Goal: Task Accomplishment & Management: Manage account settings

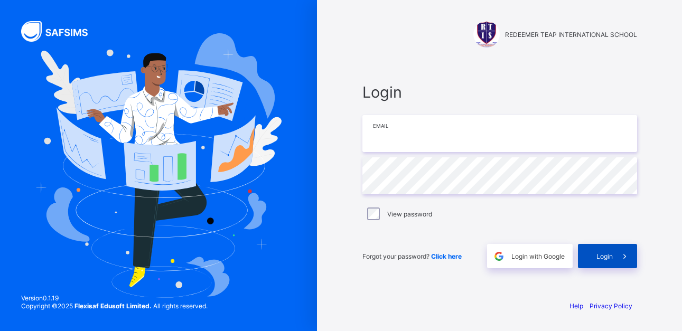
type input "**********"
click at [617, 258] on span at bounding box center [625, 256] width 24 height 24
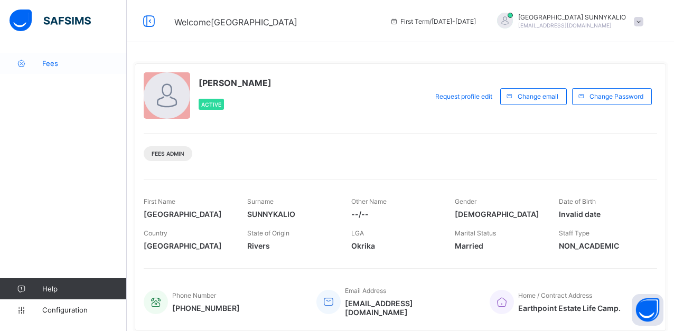
click at [46, 61] on span "Fees" at bounding box center [84, 63] width 85 height 8
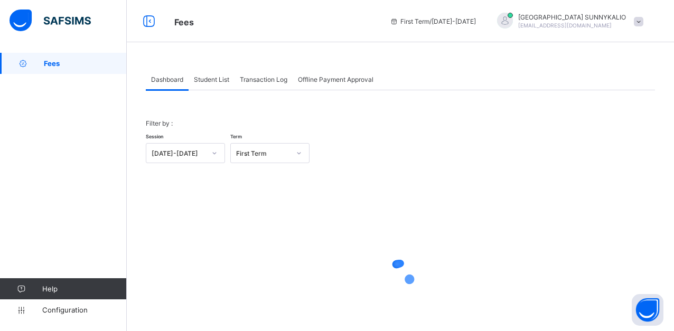
click at [217, 82] on span "Student List" at bounding box center [211, 80] width 35 height 8
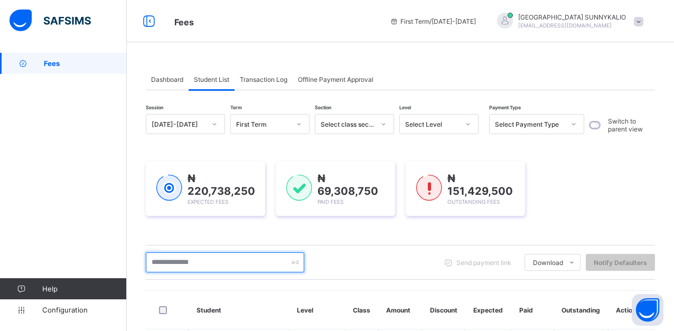
click at [214, 256] on input "text" at bounding box center [225, 263] width 159 height 20
click at [228, 264] on input "text" at bounding box center [225, 263] width 159 height 20
click at [201, 160] on div "₦ 220,738,250 Expected Fees ₦ 69,308,750 Paid Fees ₦ 151,429,500 Outstanding Fe…" at bounding box center [400, 189] width 509 height 86
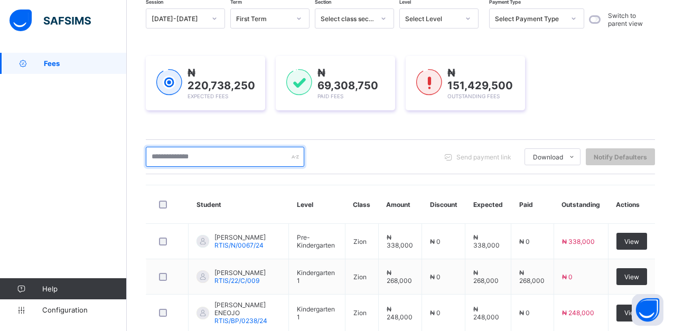
click at [248, 156] on input "text" at bounding box center [225, 157] width 159 height 20
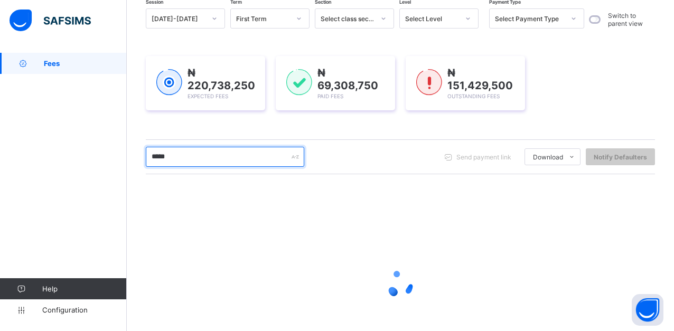
scroll to position [53, 0]
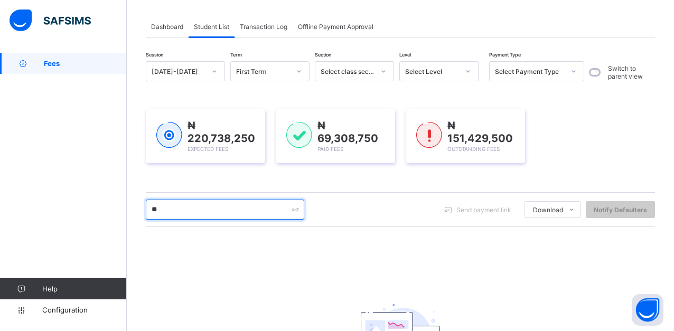
type input "*"
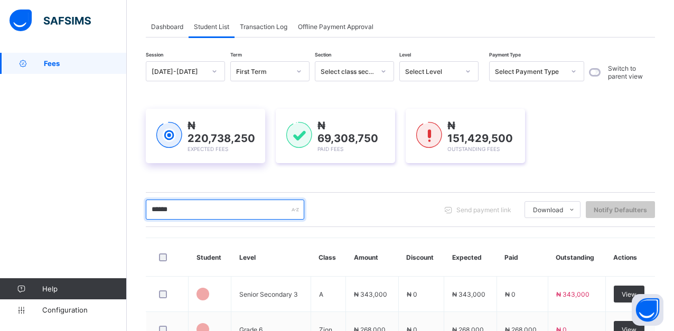
type input "*********"
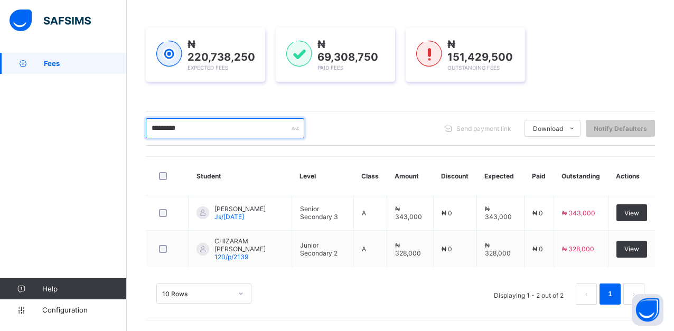
scroll to position [136, 0]
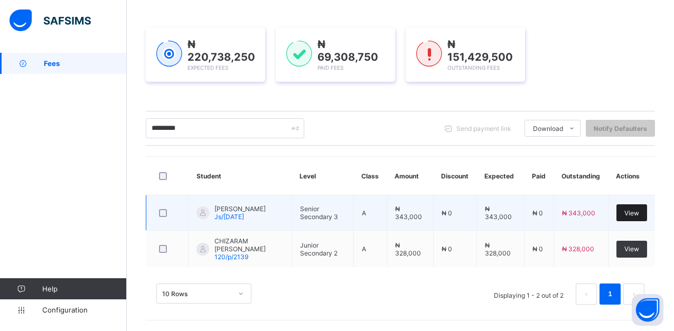
click at [639, 209] on span "View" at bounding box center [632, 213] width 15 height 8
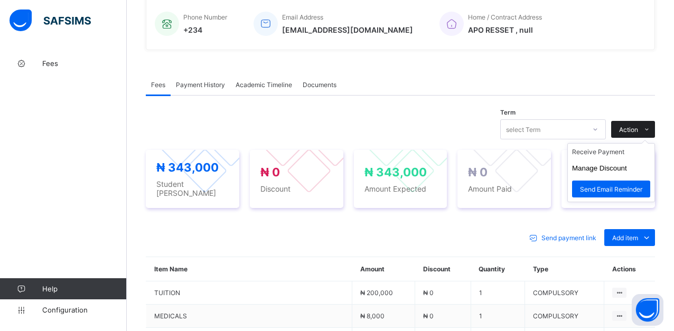
scroll to position [294, 0]
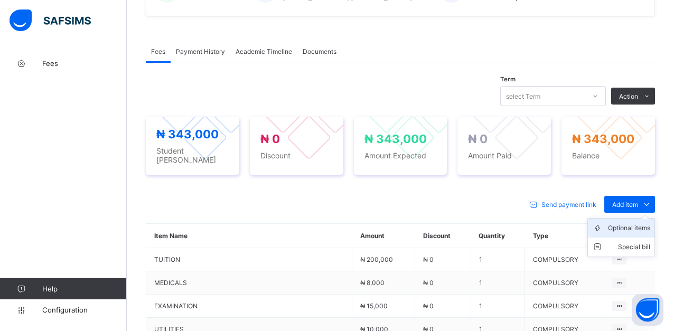
click at [627, 223] on div "Optional items" at bounding box center [629, 228] width 42 height 11
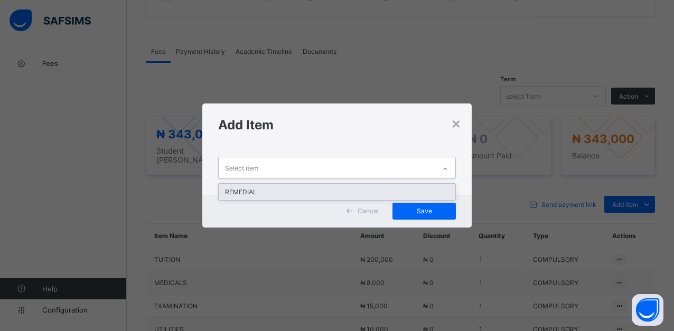
click at [448, 169] on icon at bounding box center [445, 169] width 6 height 11
click at [247, 193] on div "REMEDIAL" at bounding box center [337, 192] width 237 height 16
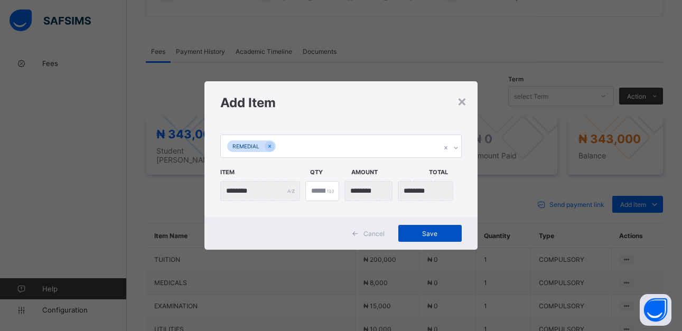
click at [425, 234] on span "Save" at bounding box center [430, 234] width 48 height 8
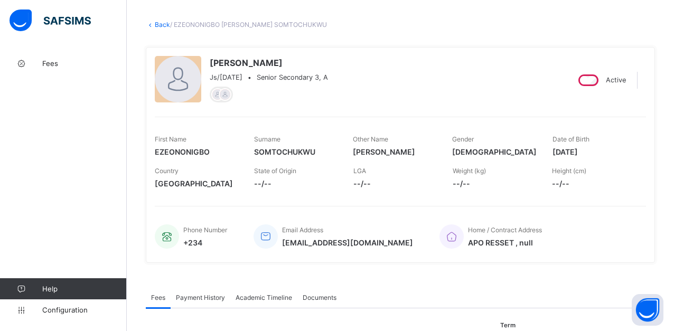
scroll to position [0, 0]
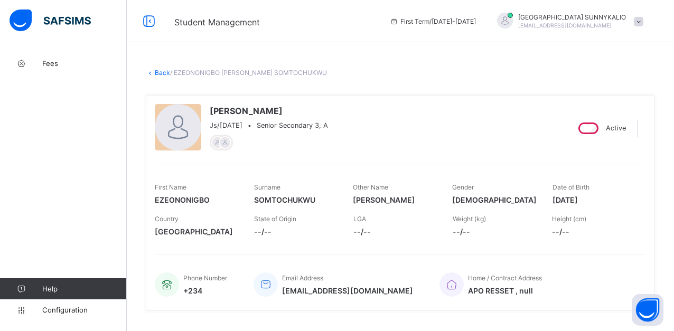
click at [158, 71] on link "Back" at bounding box center [162, 73] width 15 height 8
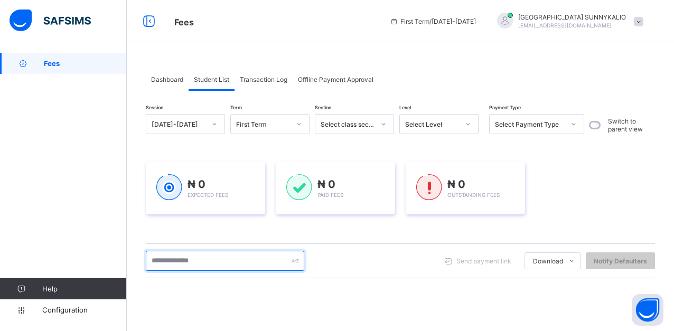
click at [249, 258] on input "text" at bounding box center [225, 261] width 159 height 20
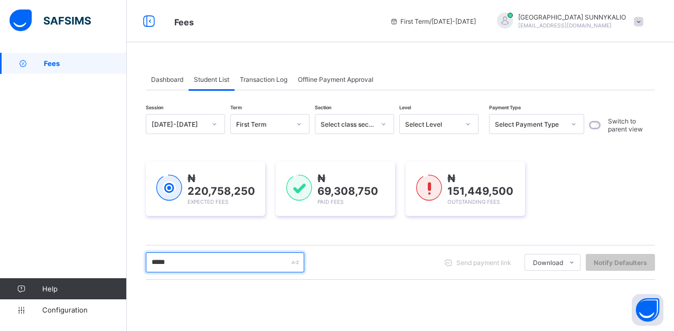
type input "*********"
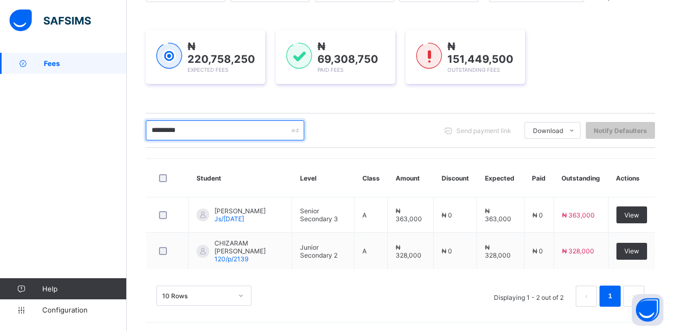
scroll to position [136, 0]
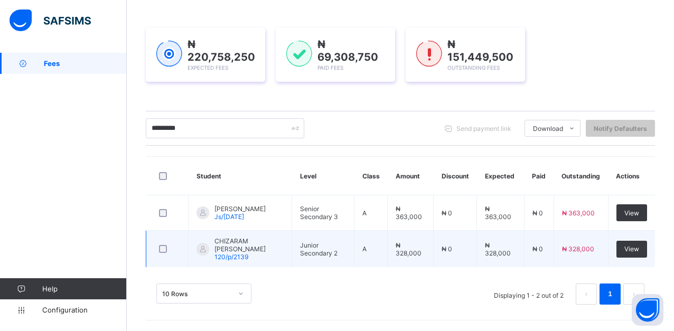
click at [624, 252] on td "View" at bounding box center [631, 249] width 47 height 37
click at [635, 252] on span "View" at bounding box center [632, 249] width 15 height 8
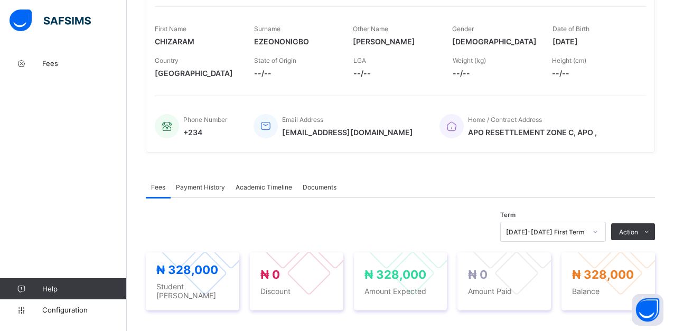
scroll to position [370, 0]
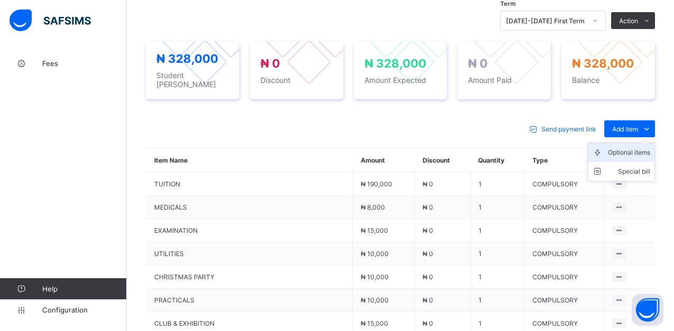
click at [639, 148] on div "Optional items" at bounding box center [629, 152] width 42 height 11
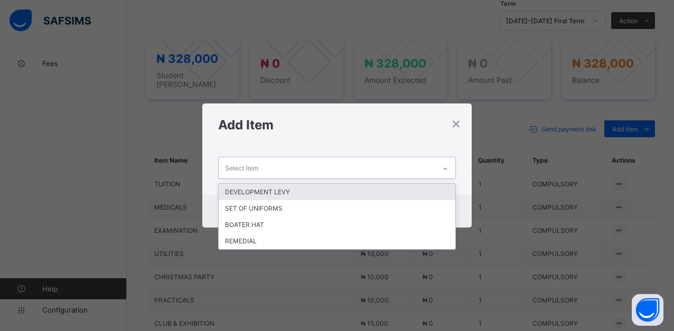
click at [450, 172] on div at bounding box center [446, 169] width 18 height 17
click at [352, 149] on div "option DEVELOPMENT [PERSON_NAME] focused, 1 of 4. 4 results available. Use Up a…" at bounding box center [337, 170] width 270 height 48
click at [448, 168] on icon at bounding box center [445, 169] width 6 height 11
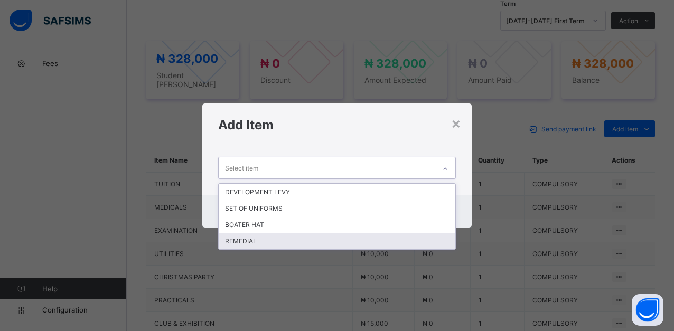
click at [237, 239] on div "REMEDIAL" at bounding box center [337, 241] width 237 height 16
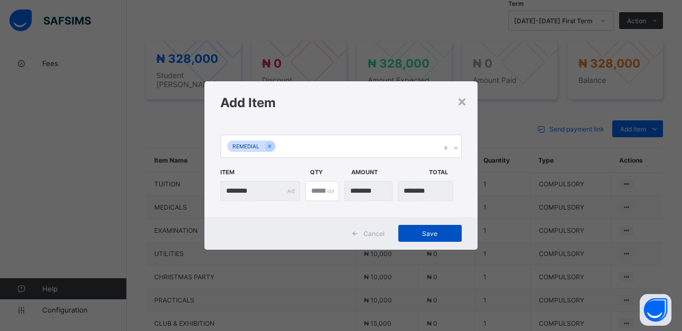
click at [428, 232] on span "Save" at bounding box center [430, 234] width 48 height 8
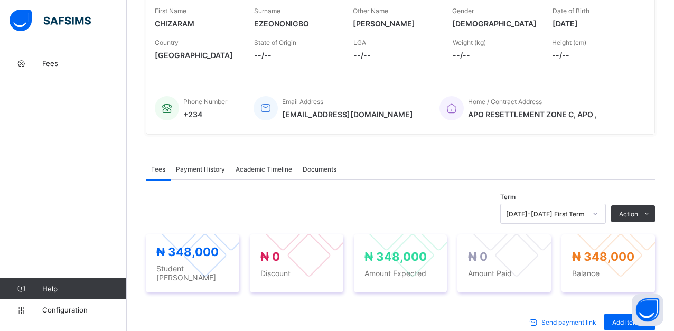
scroll to position [159, 0]
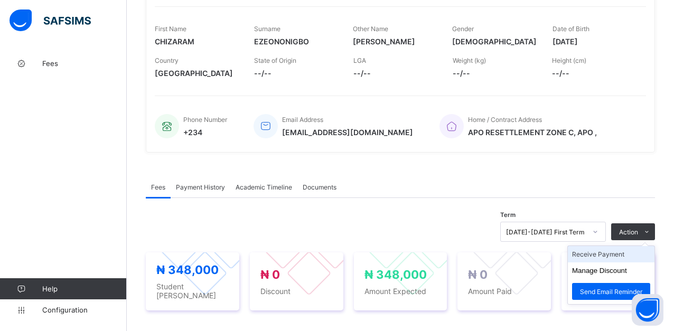
click at [619, 253] on li "Receive Payment" at bounding box center [611, 254] width 87 height 16
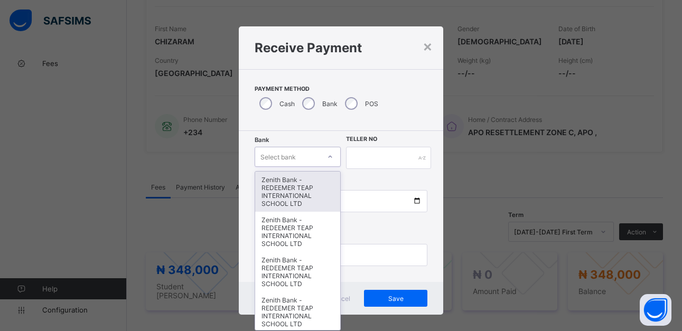
click at [329, 157] on icon at bounding box center [330, 157] width 6 height 11
click at [293, 194] on div "Zenith Bank - REDEEMER TEAP INTERNATIONAL SCHOOL LTD" at bounding box center [298, 192] width 86 height 40
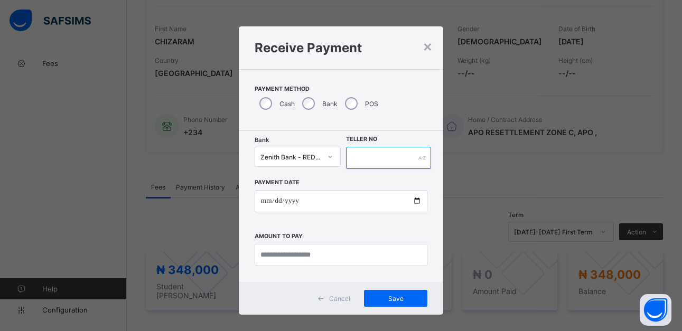
click at [419, 156] on div at bounding box center [388, 158] width 85 height 22
type input "******"
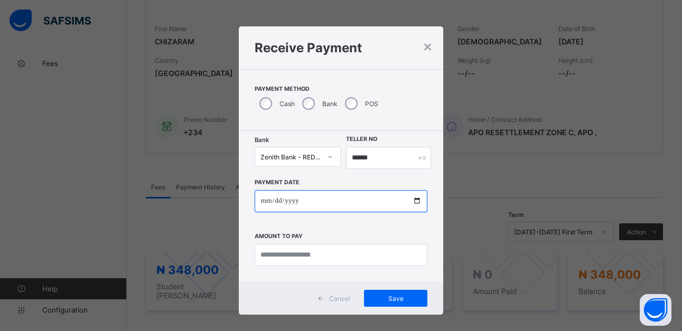
click at [414, 199] on input "date" at bounding box center [341, 201] width 173 height 22
type input "**********"
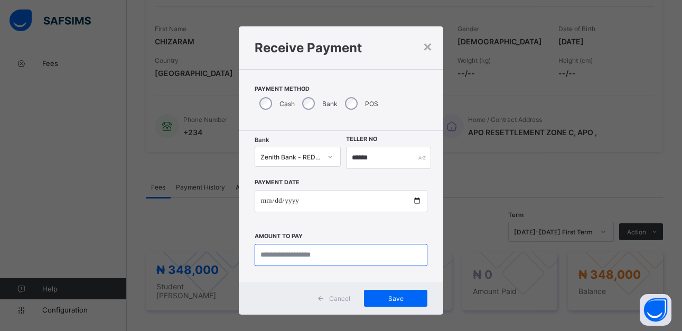
click at [341, 260] on input "currency" at bounding box center [341, 255] width 173 height 22
type input "*********"
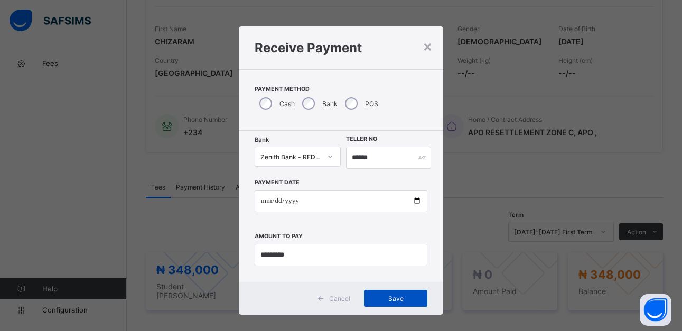
click at [396, 300] on span "Save" at bounding box center [396, 299] width 48 height 8
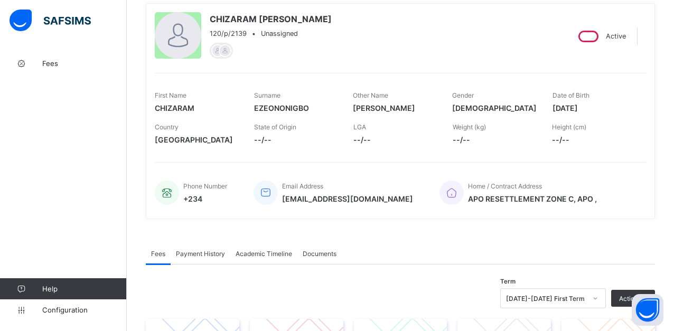
scroll to position [0, 0]
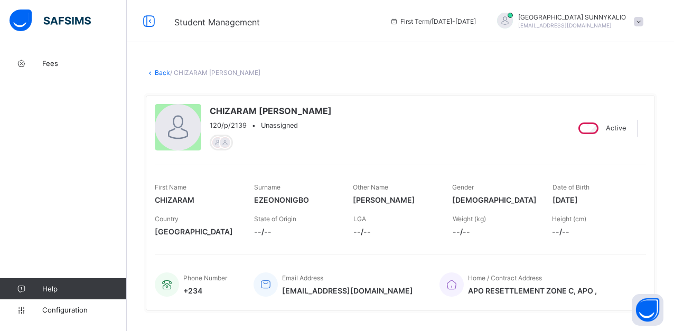
click at [159, 71] on link "Back" at bounding box center [162, 73] width 15 height 8
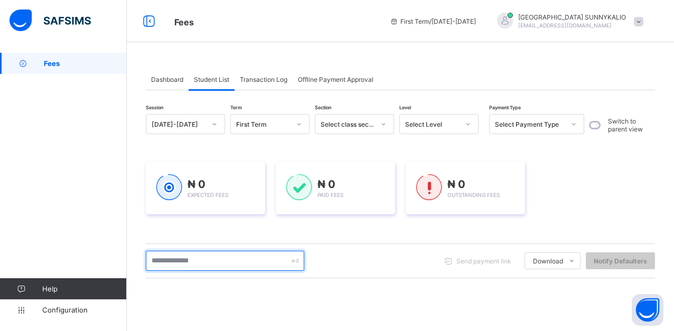
click at [258, 263] on input "text" at bounding box center [225, 261] width 159 height 20
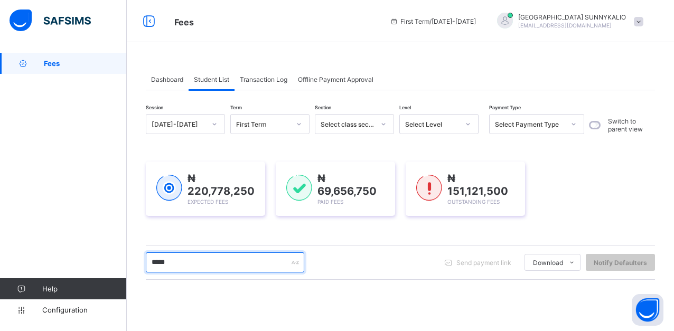
type input "*********"
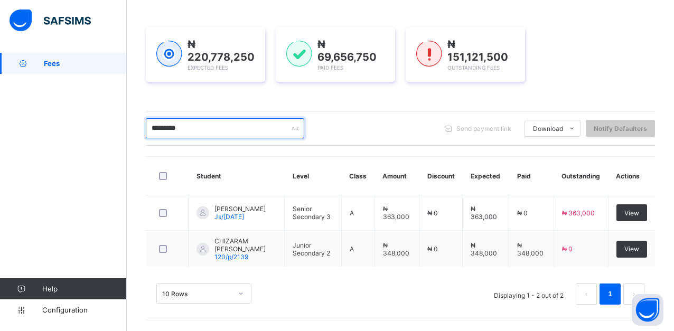
scroll to position [144, 0]
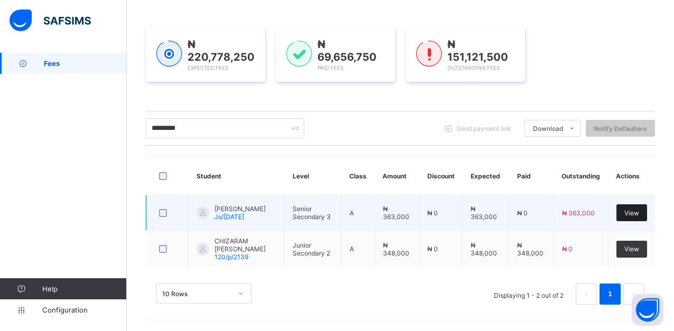
click at [639, 210] on span "View" at bounding box center [632, 213] width 15 height 8
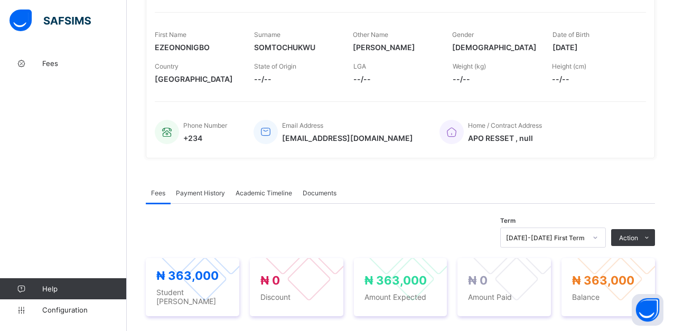
scroll to position [159, 0]
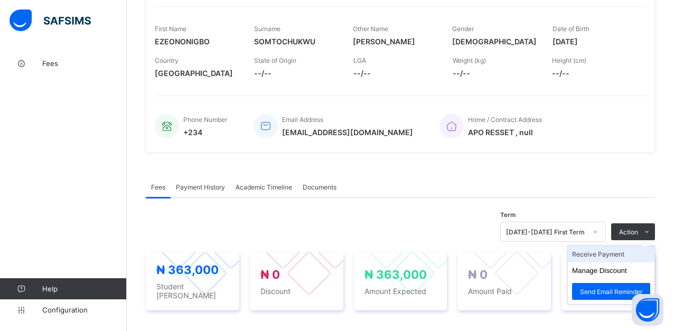
click at [617, 253] on li "Receive Payment" at bounding box center [611, 254] width 87 height 16
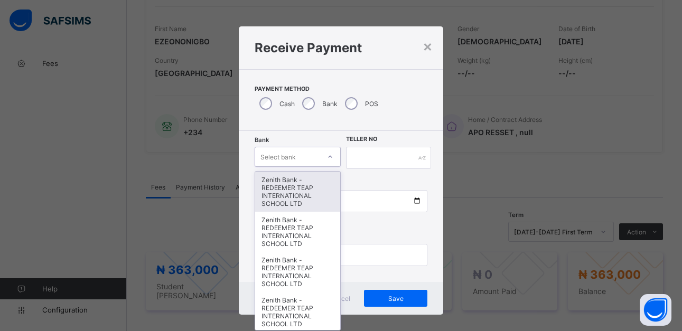
click at [328, 155] on icon at bounding box center [330, 157] width 6 height 11
click at [300, 193] on div "Zenith Bank - REDEEMER TEAP INTERNATIONAL SCHOOL LTD" at bounding box center [298, 192] width 86 height 40
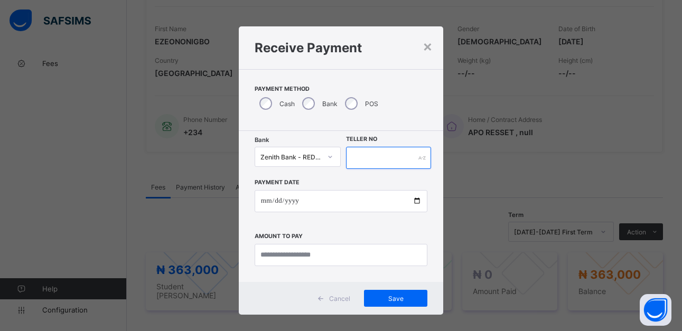
click at [395, 154] on input "text" at bounding box center [388, 158] width 85 height 22
type input "******"
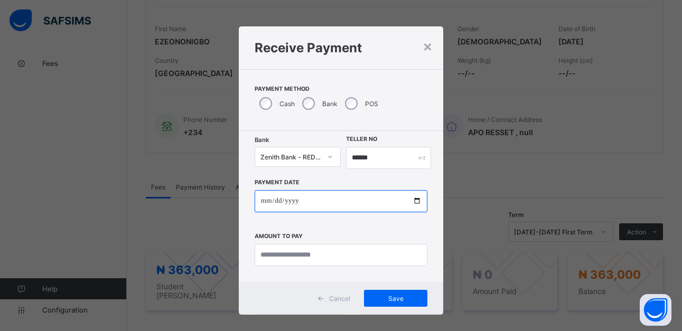
click at [415, 200] on input "date" at bounding box center [341, 201] width 173 height 22
type input "**********"
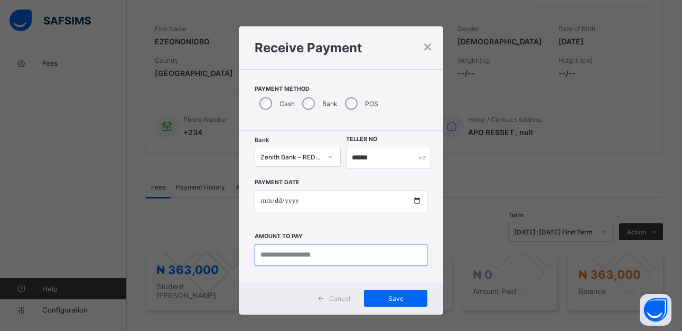
click at [324, 255] on input "currency" at bounding box center [341, 255] width 173 height 22
type input "*********"
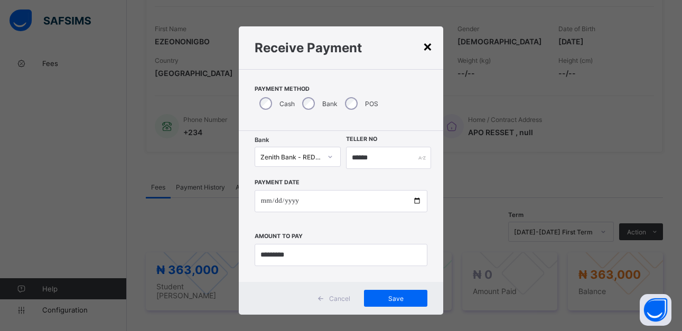
click at [427, 48] on div "×" at bounding box center [428, 46] width 10 height 18
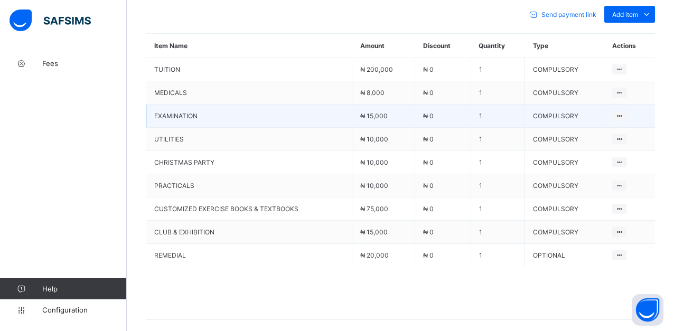
scroll to position [262, 0]
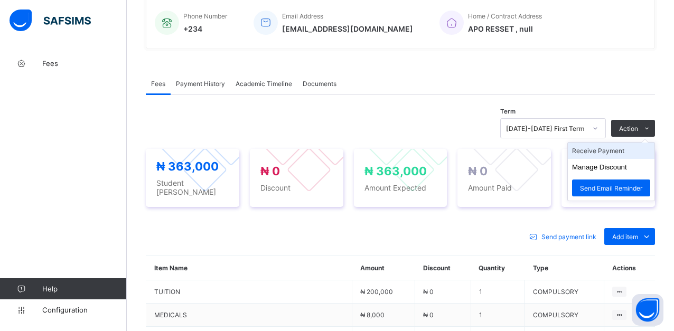
click at [620, 153] on li "Receive Payment" at bounding box center [611, 151] width 87 height 16
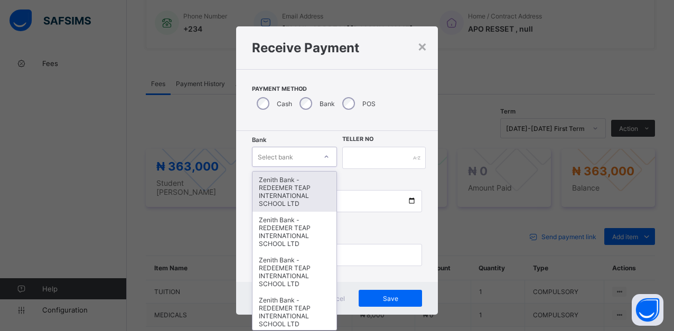
click at [325, 157] on icon at bounding box center [326, 157] width 6 height 11
click at [281, 190] on div "Zenith Bank - REDEEMER TEAP INTERNATIONAL SCHOOL LTD" at bounding box center [295, 192] width 84 height 40
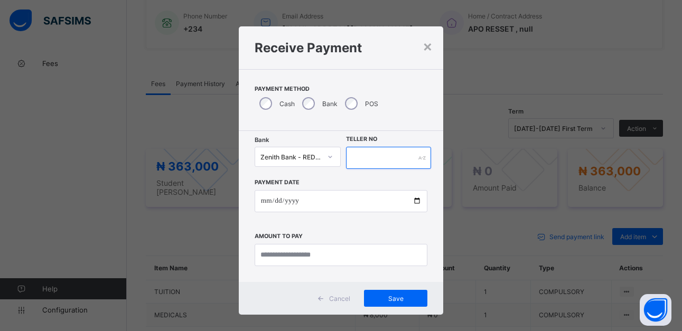
click at [359, 159] on input "text" at bounding box center [388, 158] width 85 height 22
type input "******"
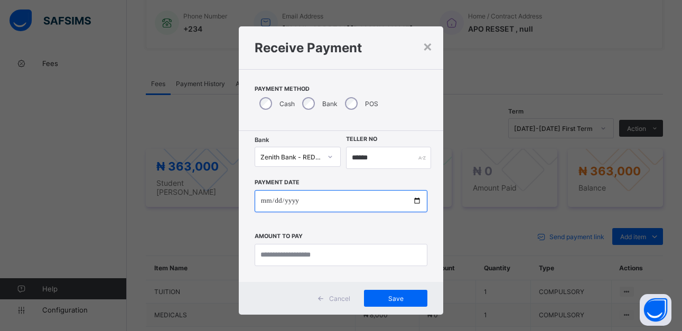
click at [414, 205] on input "date" at bounding box center [341, 201] width 173 height 22
type input "**********"
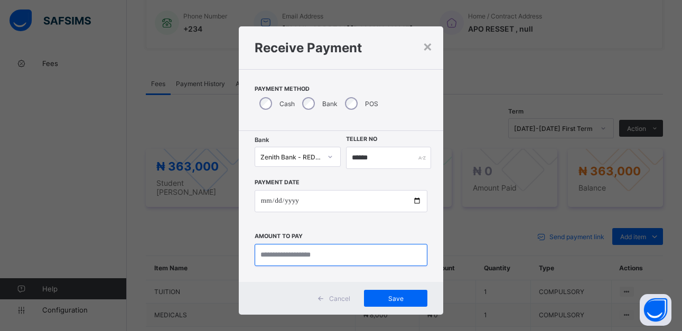
click at [349, 253] on input "currency" at bounding box center [341, 255] width 173 height 22
type input "*********"
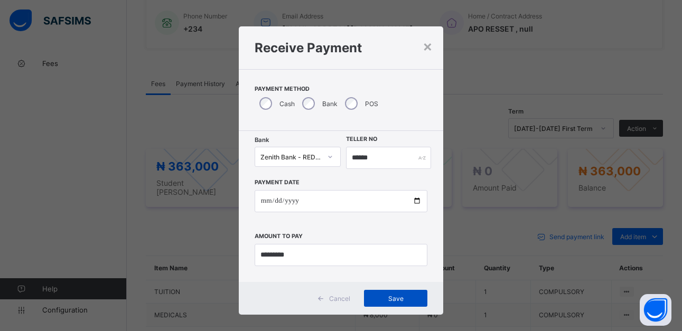
click at [392, 299] on span "Save" at bounding box center [396, 299] width 48 height 8
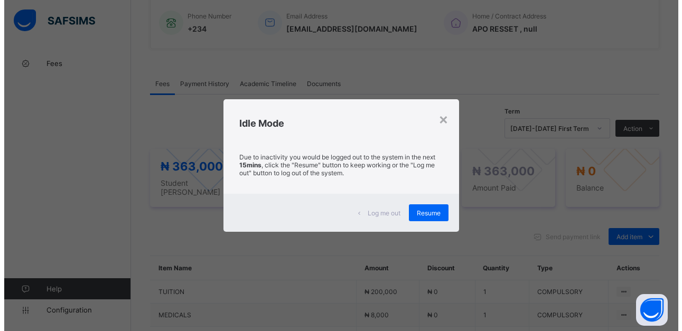
scroll to position [0, 0]
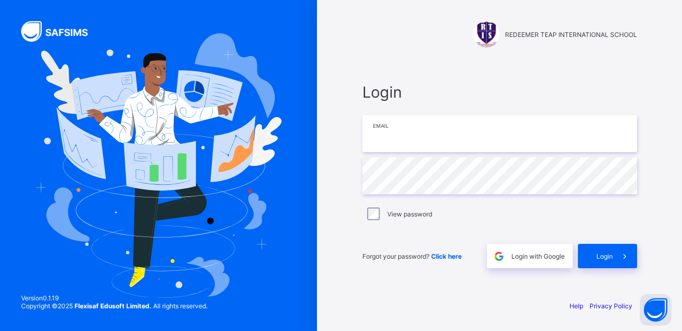
type input "**********"
